Goal: Task Accomplishment & Management: Complete application form

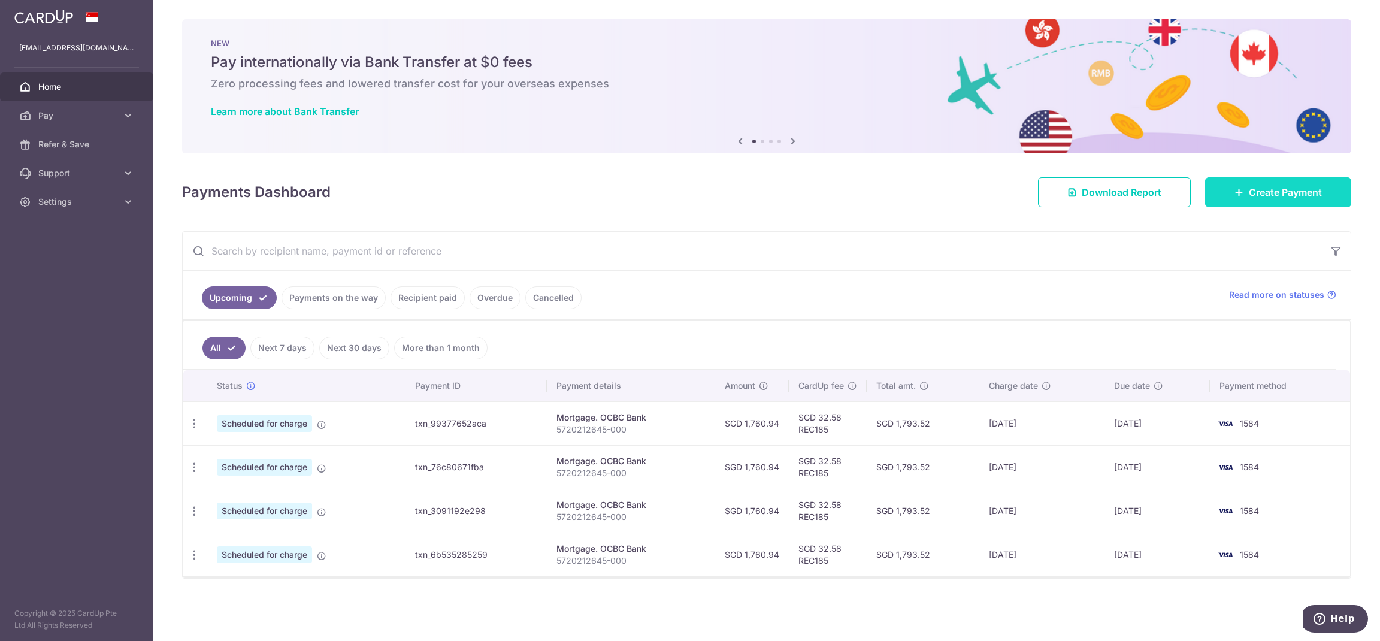
click at [1308, 197] on span "Create Payment" at bounding box center [1285, 192] width 73 height 14
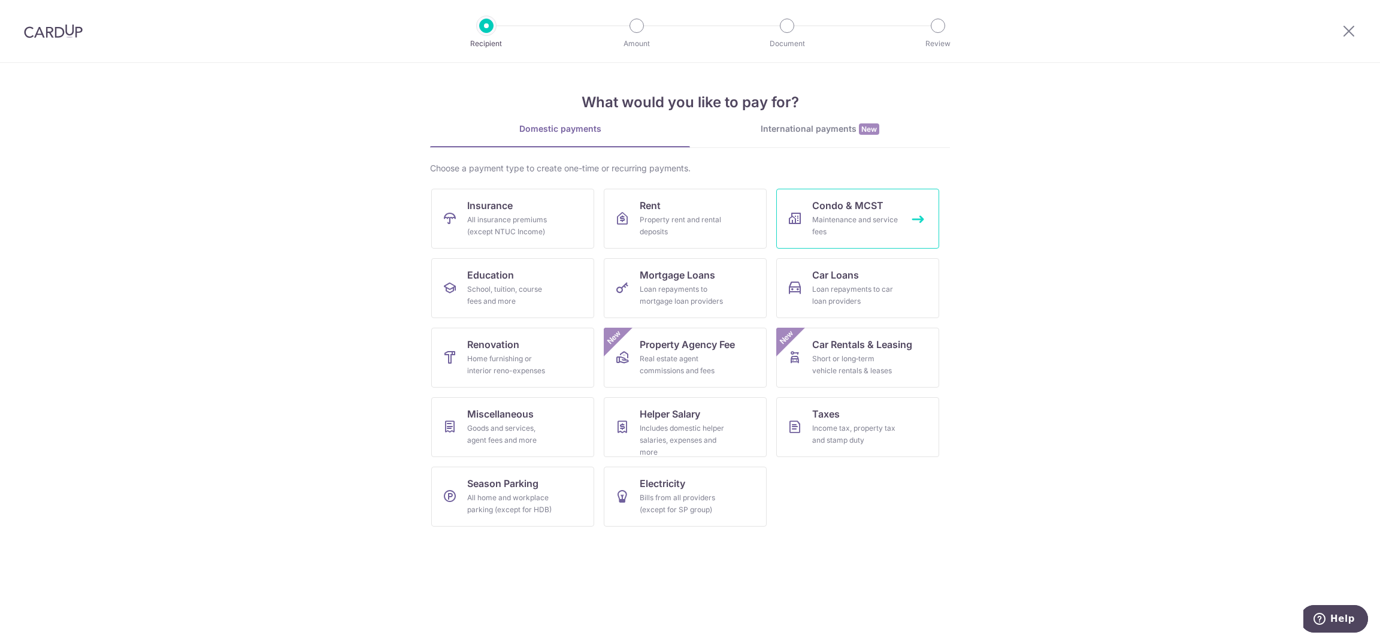
click at [894, 226] on div "Maintenance and service fees" at bounding box center [855, 226] width 86 height 24
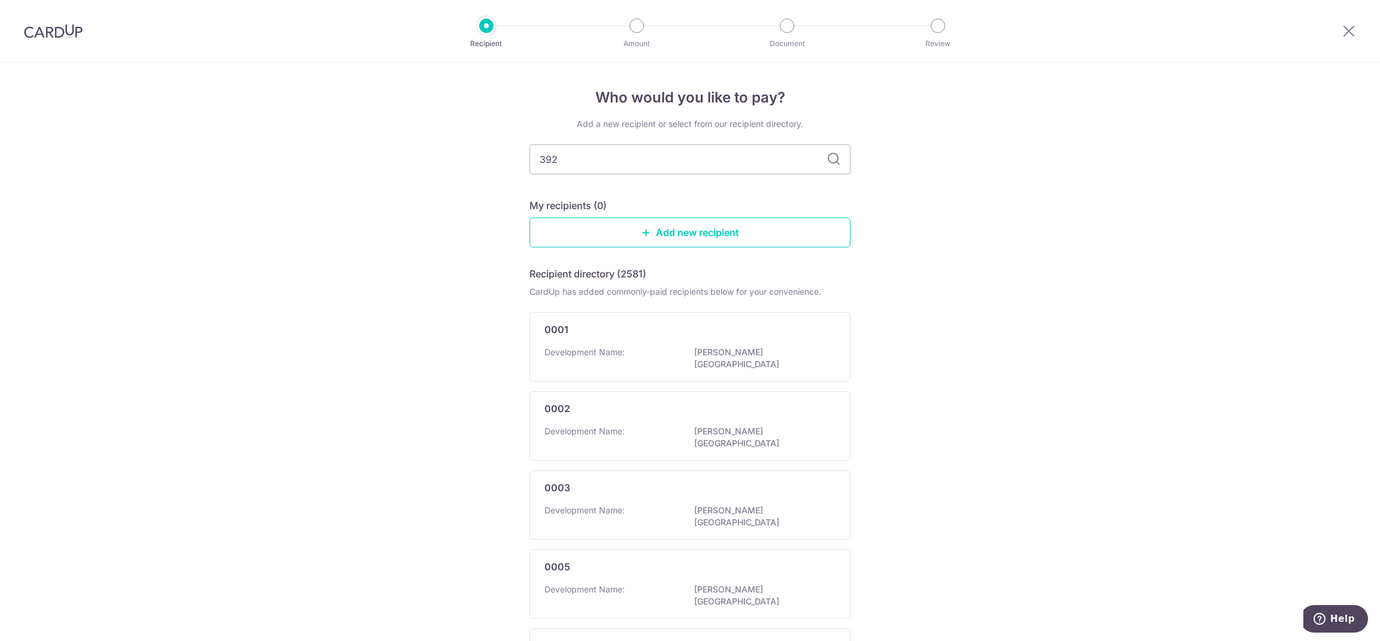
type input "3923"
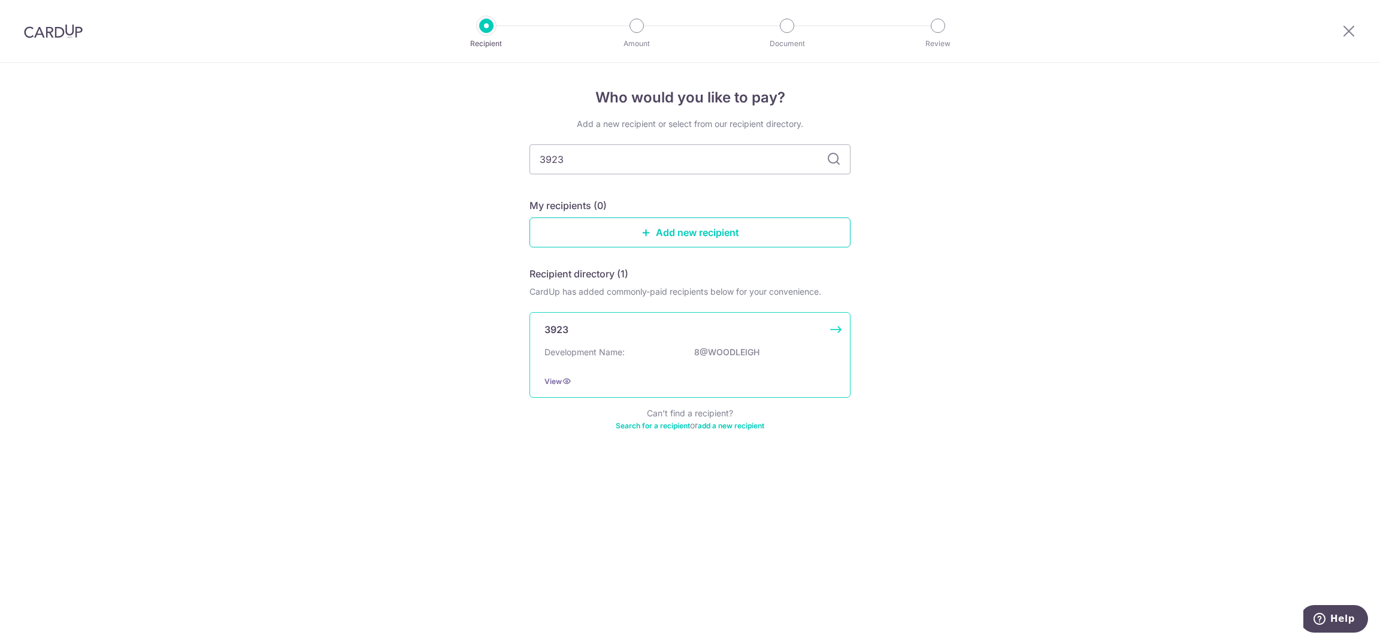
click at [585, 326] on div "3923" at bounding box center [683, 329] width 277 height 14
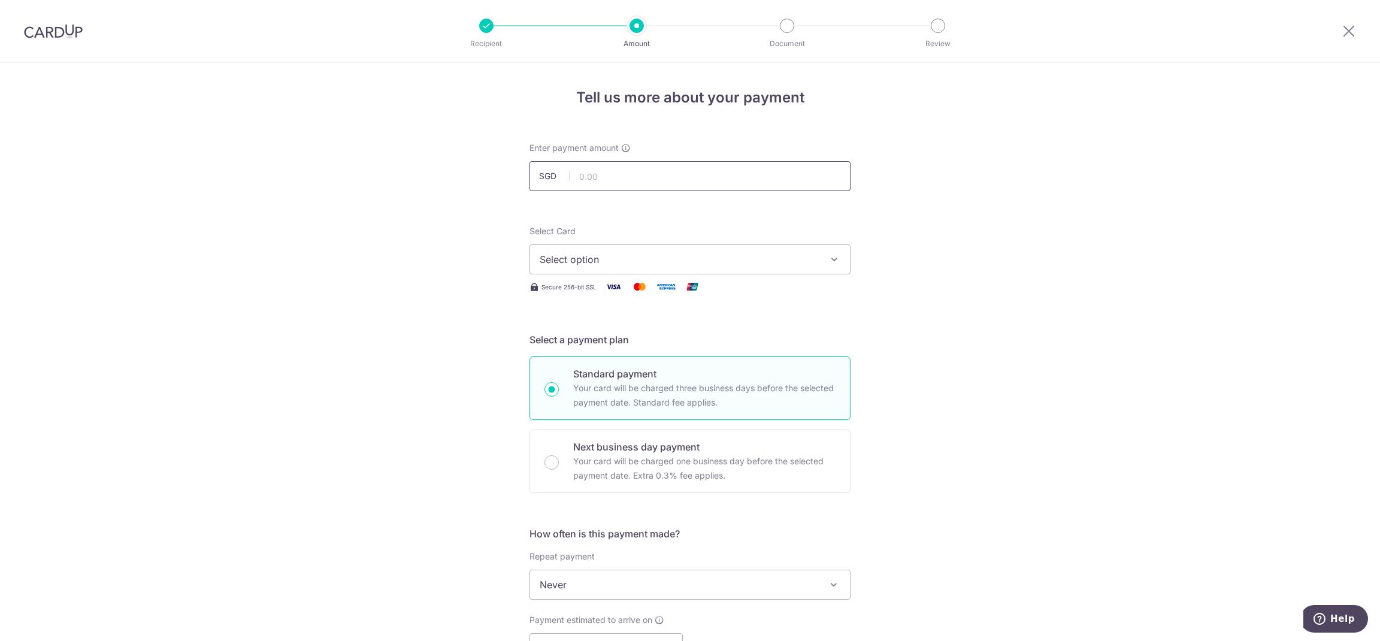
click at [745, 177] on input "text" at bounding box center [690, 176] width 321 height 30
type input "539.55"
click at [747, 264] on span "Select option" at bounding box center [679, 259] width 279 height 14
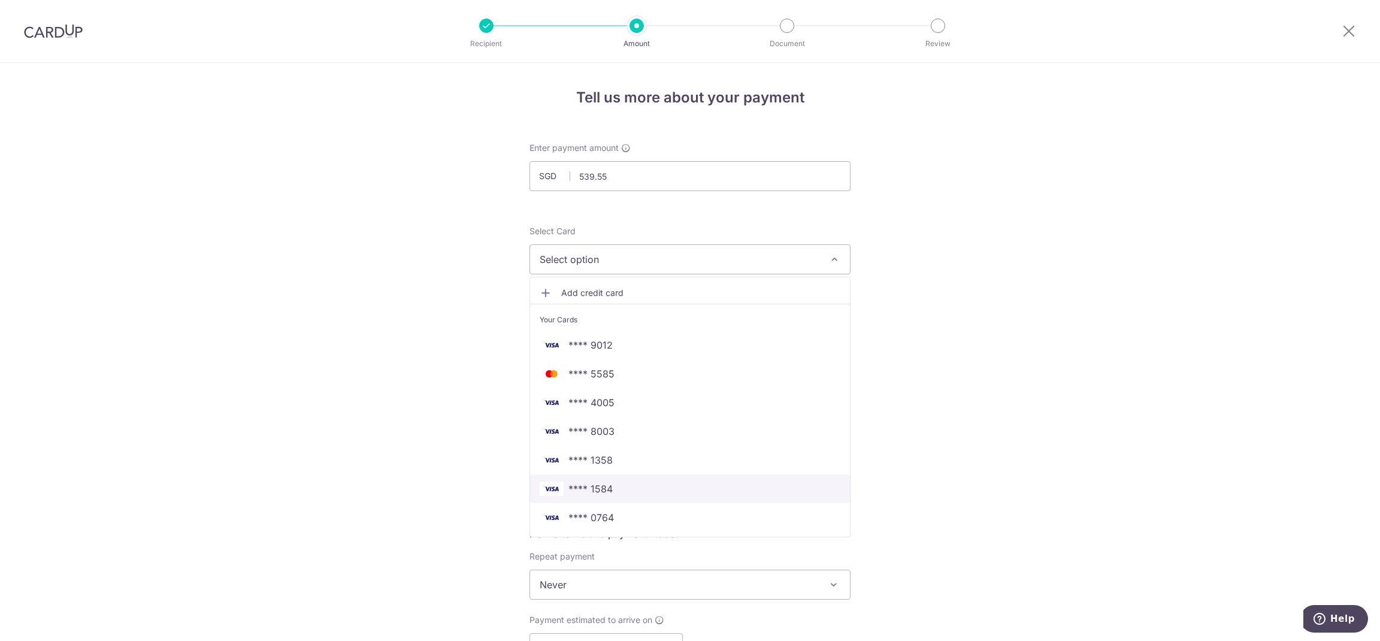
click at [649, 486] on span "**** 1584" at bounding box center [690, 489] width 301 height 14
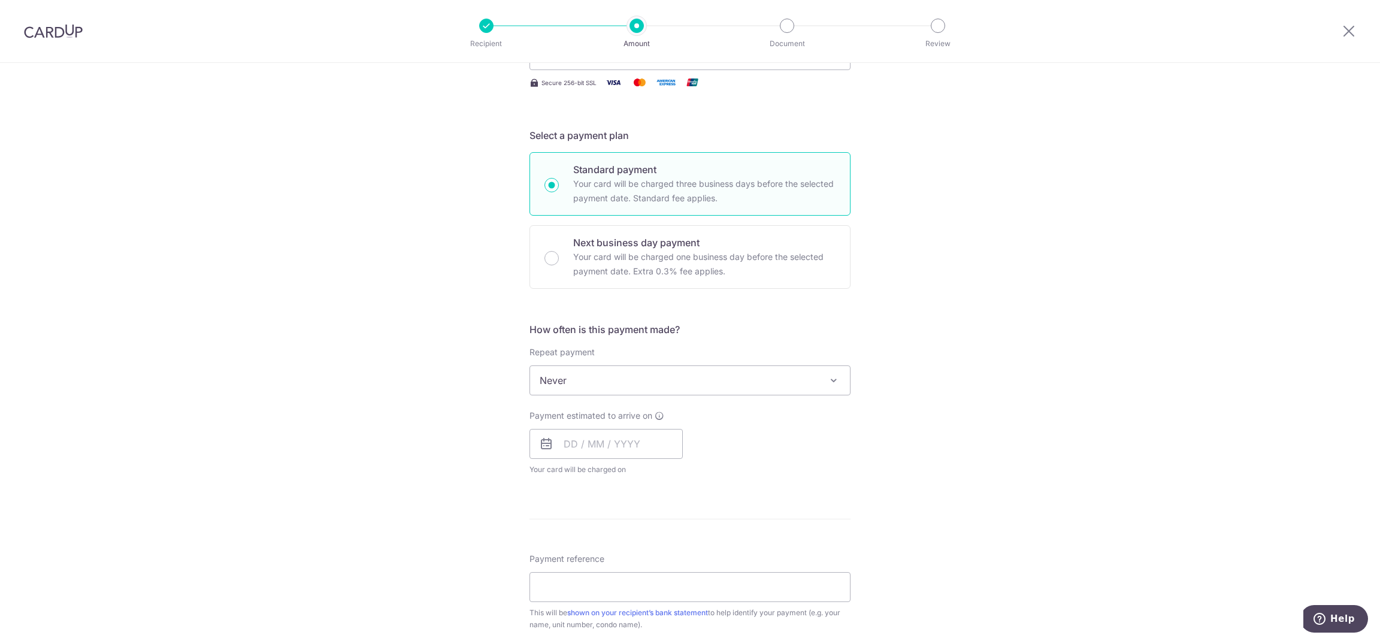
scroll to position [250, 0]
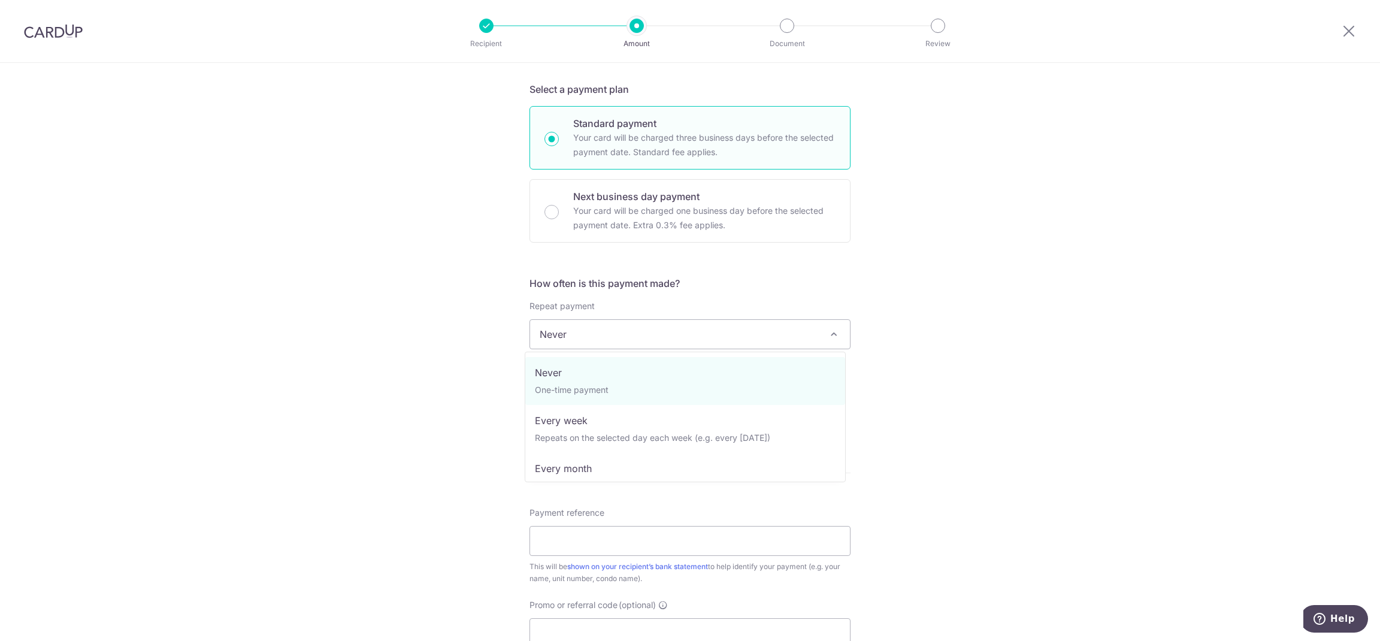
click at [742, 336] on span "Never" at bounding box center [690, 334] width 320 height 29
select select "2"
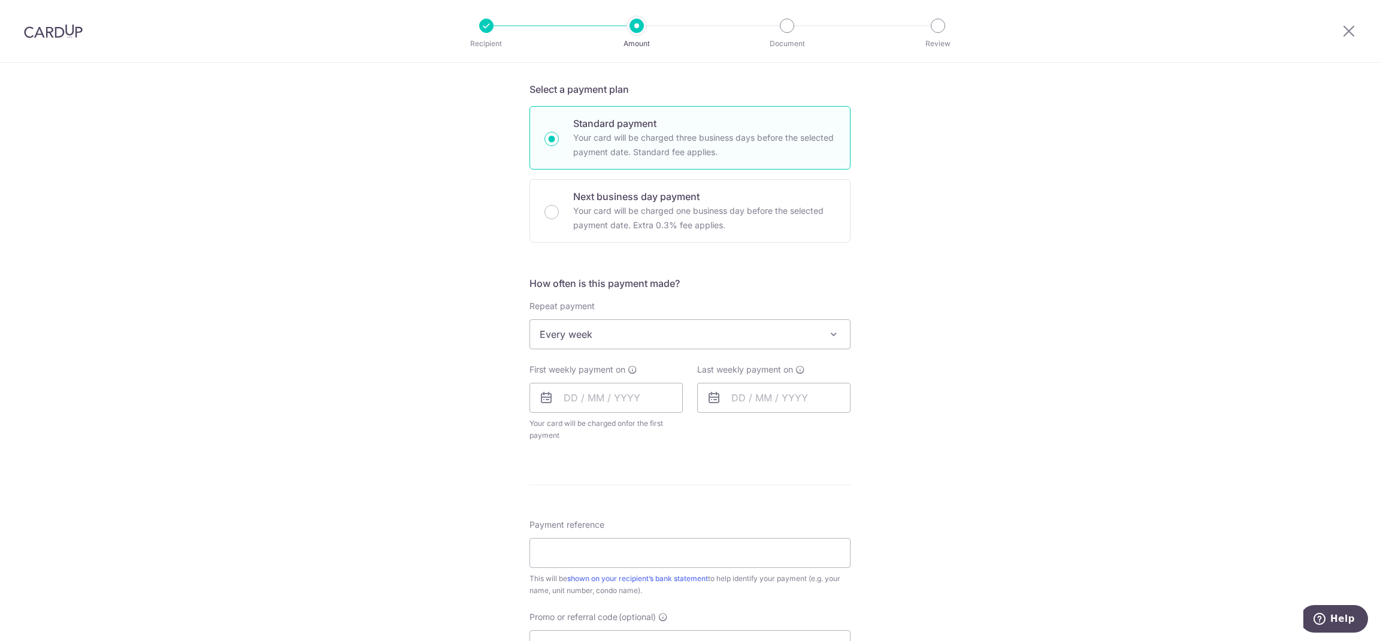
drag, startPoint x: 540, startPoint y: 391, endPoint x: 566, endPoint y: 397, distance: 27.2
click at [542, 392] on icon at bounding box center [546, 398] width 14 height 14
drag, startPoint x: 574, startPoint y: 397, endPoint x: 594, endPoint y: 401, distance: 20.1
click at [576, 397] on input "text" at bounding box center [606, 398] width 153 height 30
click at [672, 527] on link "19" at bounding box center [673, 530] width 19 height 19
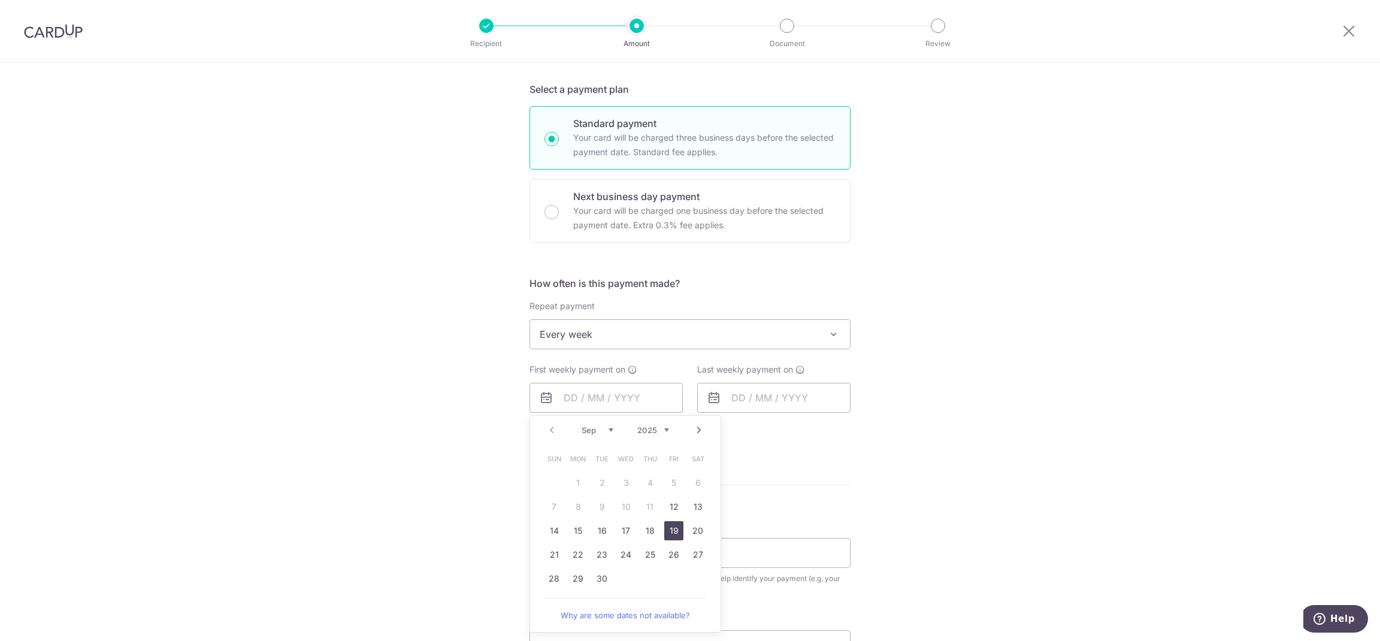
type input "19/09/2025"
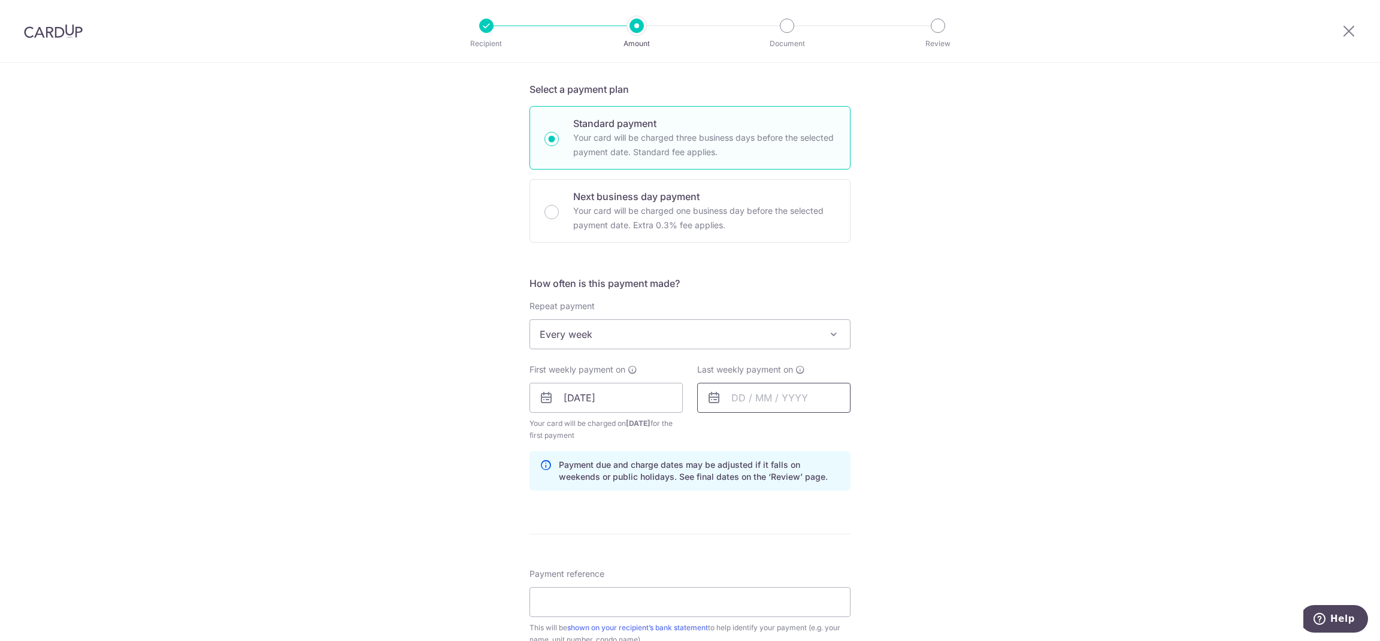
click at [790, 405] on input "text" at bounding box center [773, 398] width 153 height 30
click at [840, 560] on link "26" at bounding box center [841, 554] width 19 height 19
type input "[DATE]"
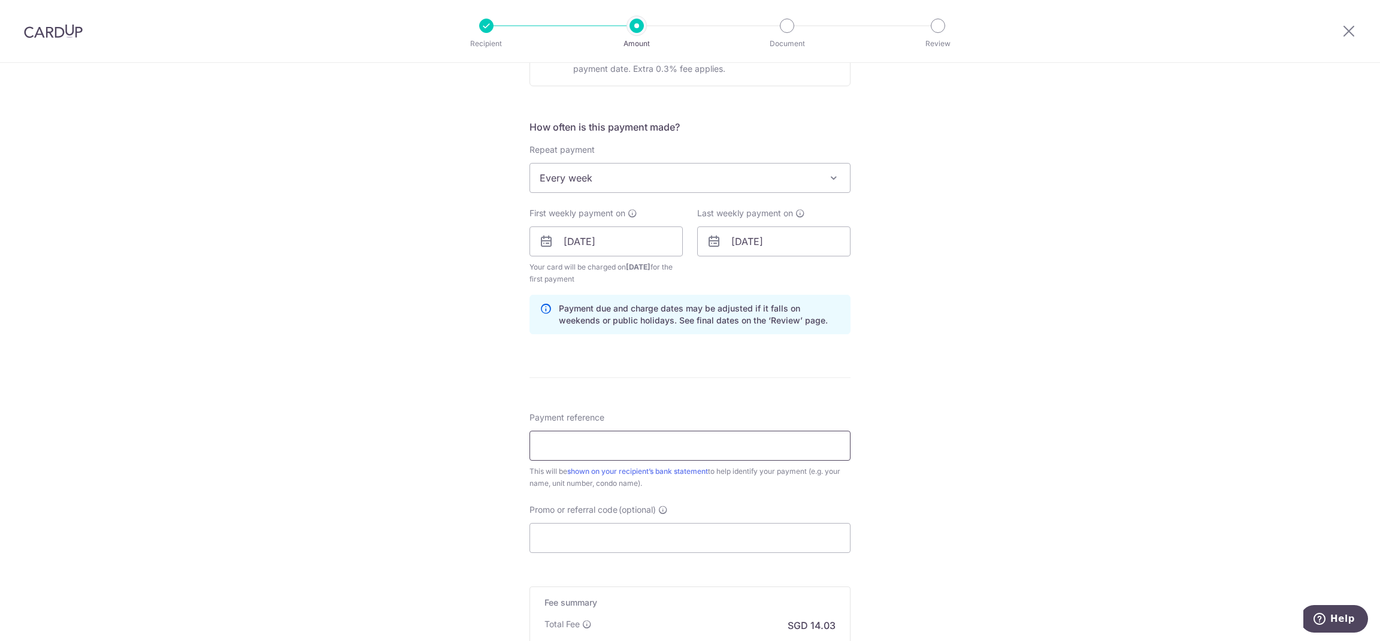
drag, startPoint x: 664, startPoint y: 437, endPoint x: 733, endPoint y: 458, distance: 72.0
click at [664, 437] on input "Payment reference" at bounding box center [690, 446] width 321 height 30
click at [724, 449] on input "Payment reference" at bounding box center [690, 446] width 321 height 30
type input "2-14-01"
click at [689, 542] on input "Promo or referral code (optional)" at bounding box center [690, 538] width 321 height 30
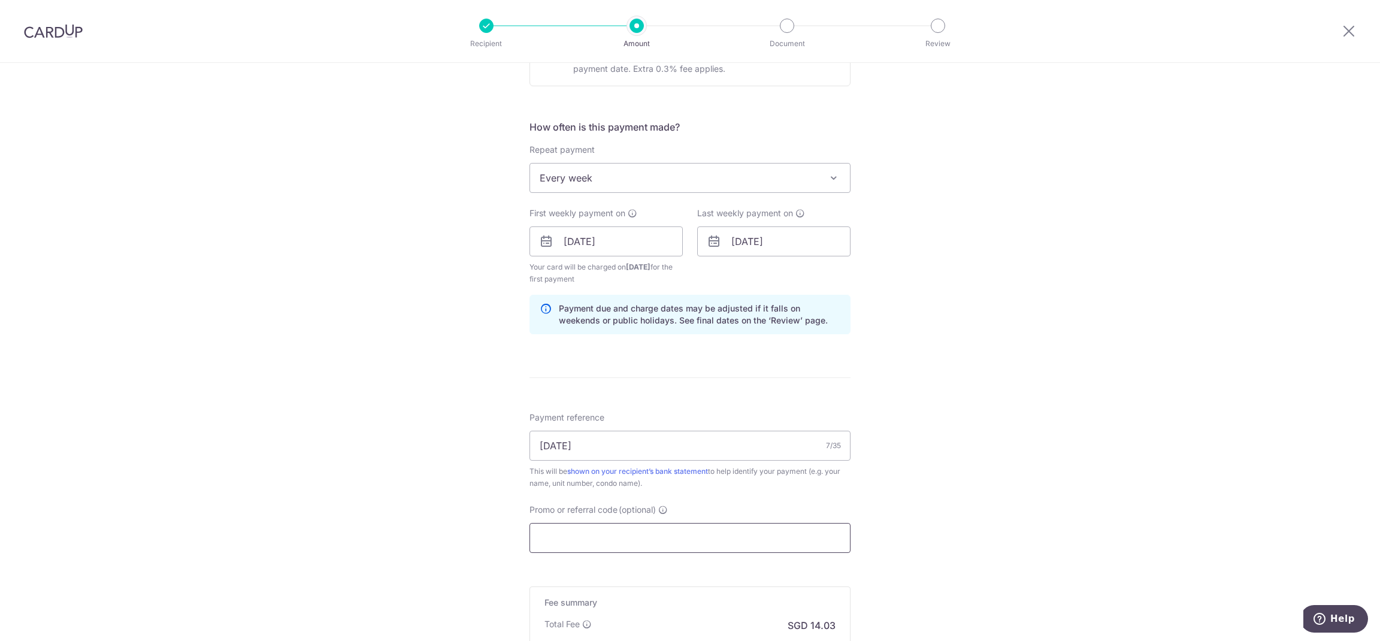
paste input "3HOME25R"
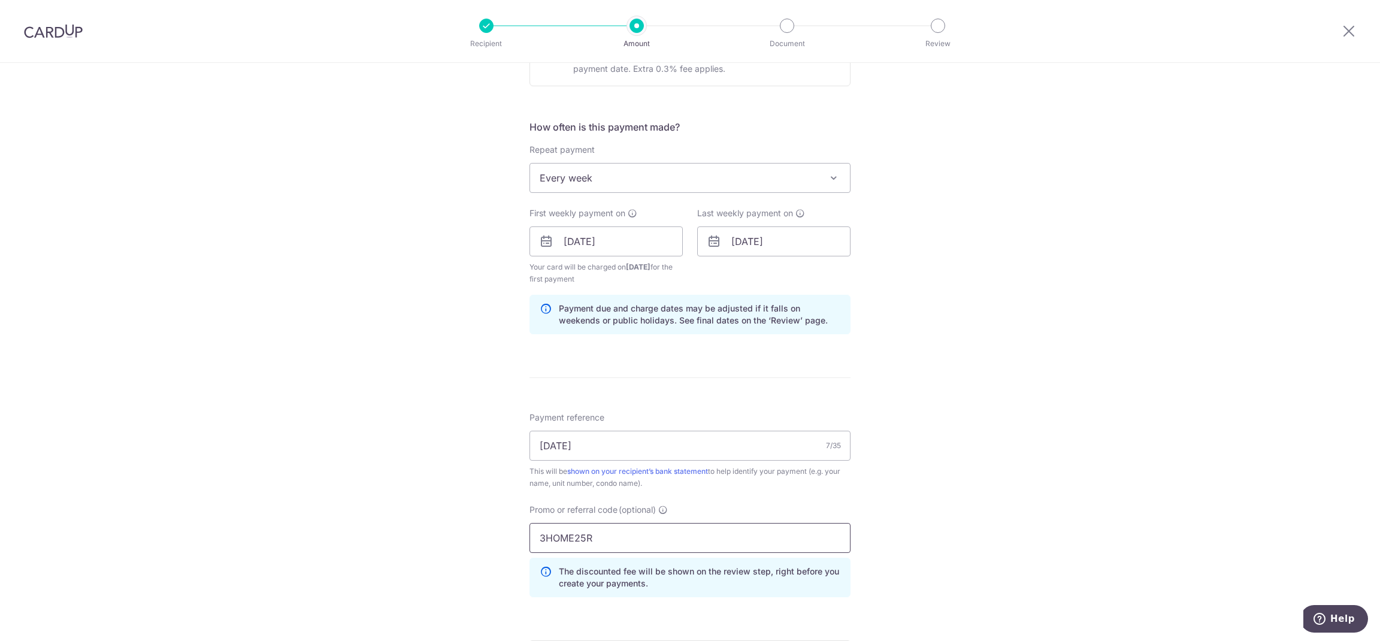
type input "3HOME25R"
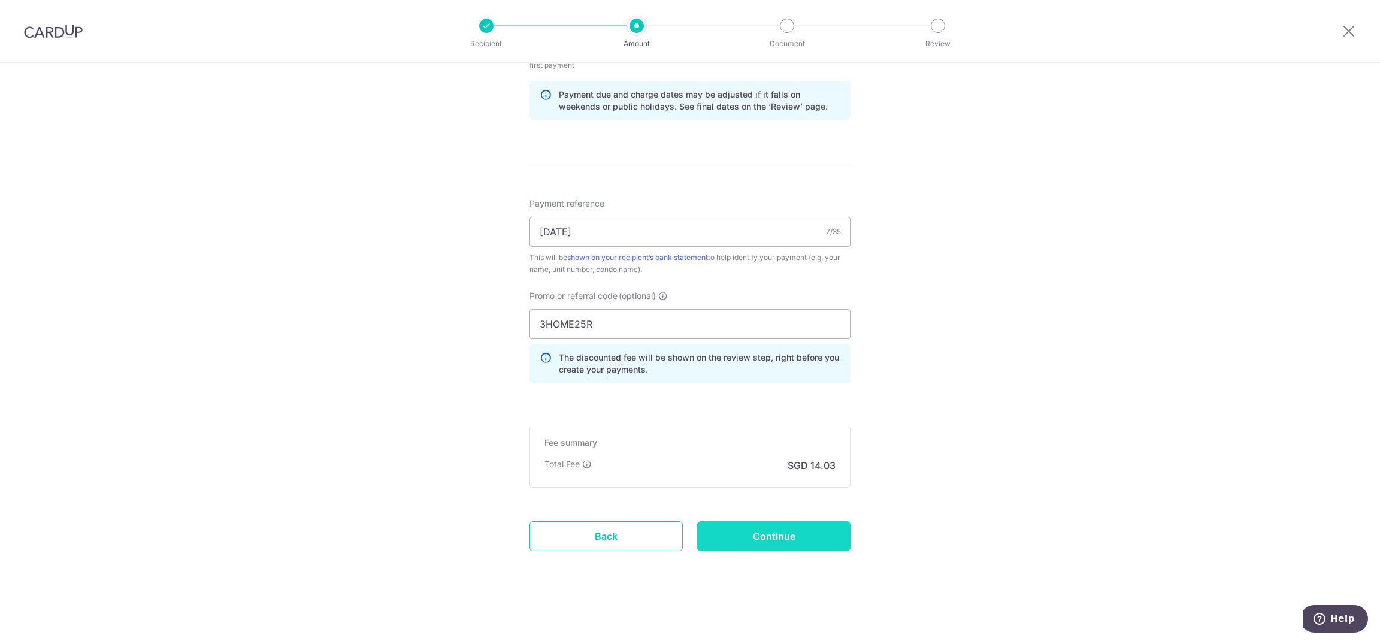
click at [824, 527] on input "Continue" at bounding box center [773, 536] width 153 height 30
type input "Create Schedule"
